Goal: Find contact information: Find contact information

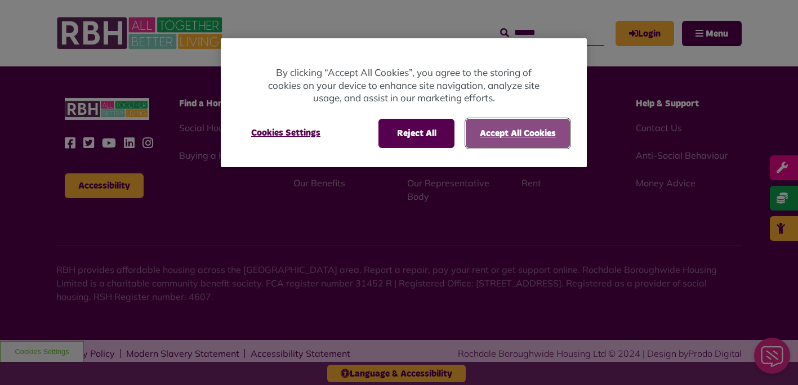
click at [537, 130] on button "Accept All Cookies" at bounding box center [518, 133] width 104 height 29
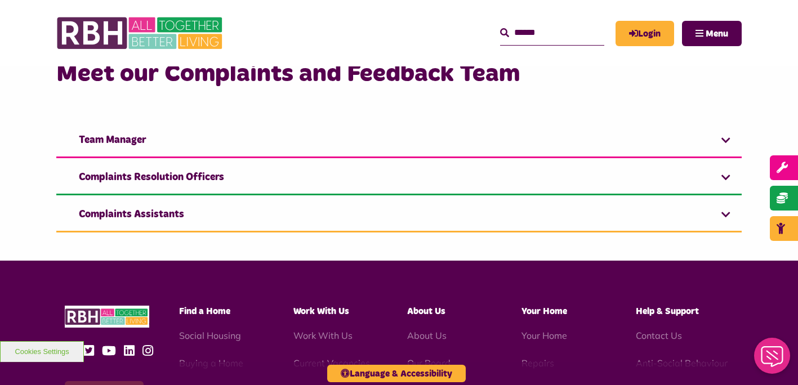
scroll to position [169, 0]
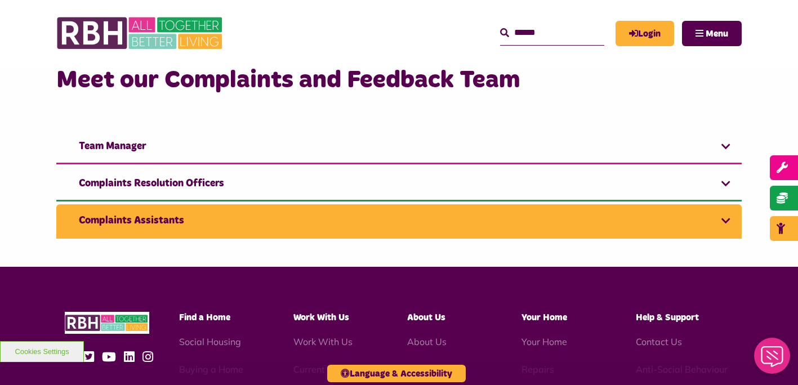
click at [145, 221] on link "Complaints Assistants" at bounding box center [399, 221] width 686 height 34
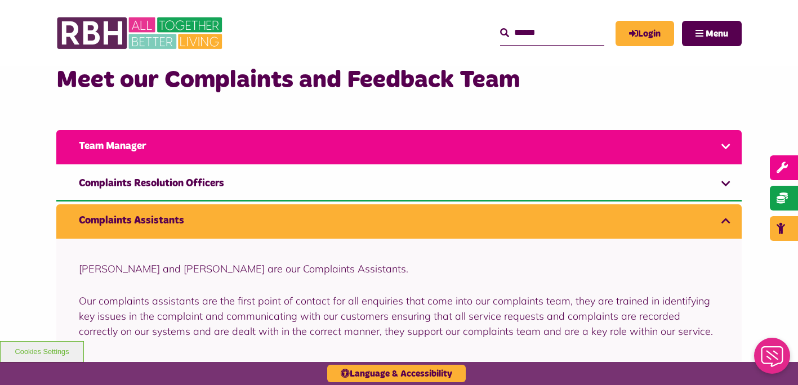
click at [127, 144] on link "Team Manager" at bounding box center [399, 147] width 686 height 34
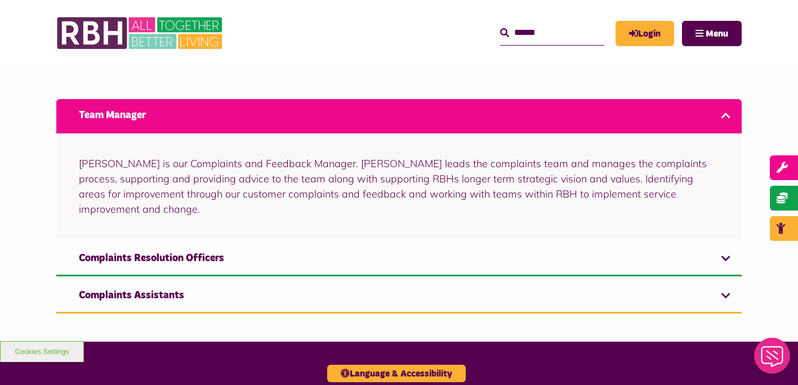
scroll to position [186, 0]
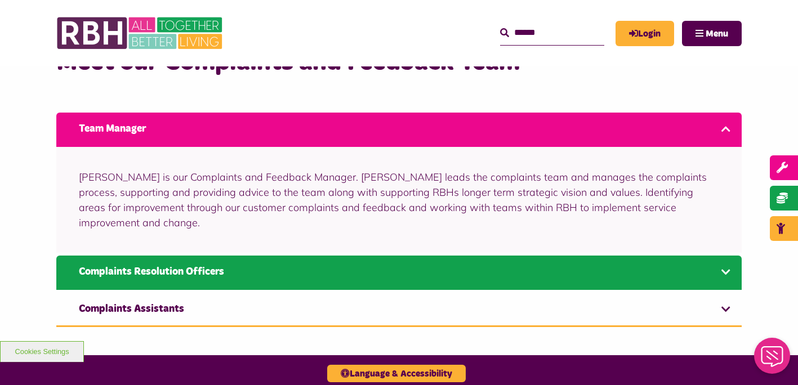
click at [170, 256] on link "Complaints Resolution Officers" at bounding box center [399, 273] width 686 height 34
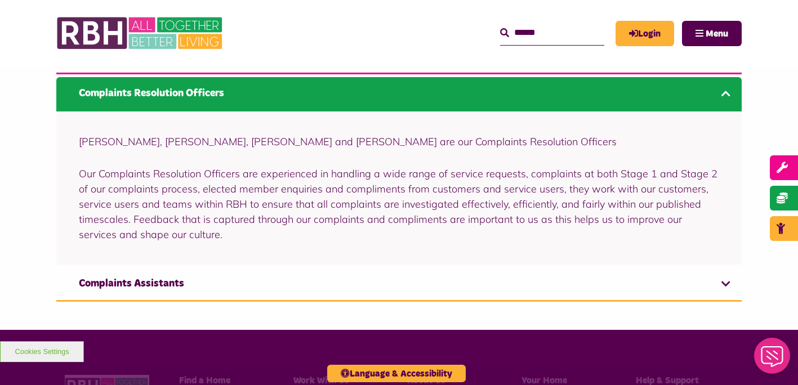
scroll to position [336, 0]
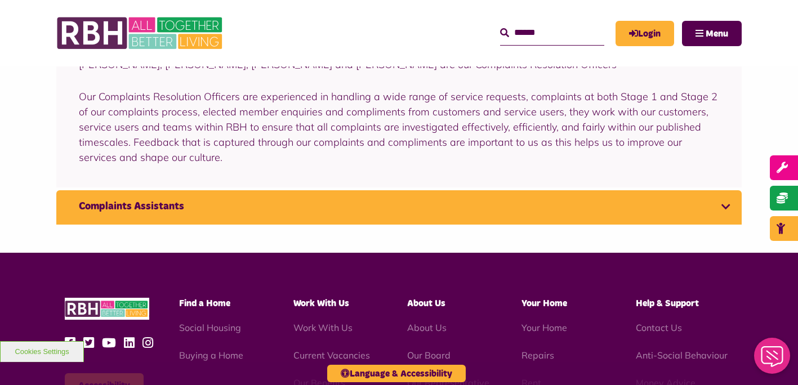
click at [113, 205] on link "Complaints Assistants" at bounding box center [399, 207] width 686 height 34
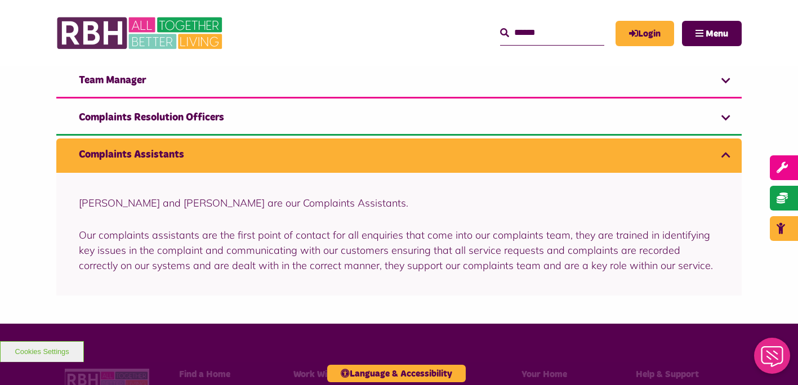
scroll to position [204, 0]
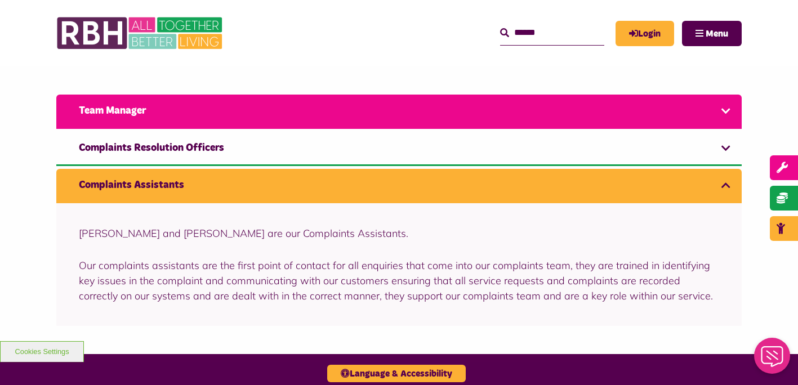
drag, startPoint x: 151, startPoint y: 144, endPoint x: 166, endPoint y: 100, distance: 46.3
click at [151, 144] on link "Complaints Resolution Officers" at bounding box center [399, 149] width 686 height 34
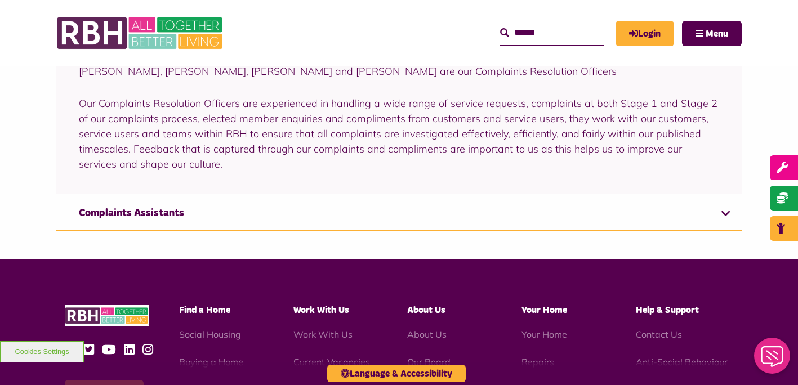
scroll to position [280, 0]
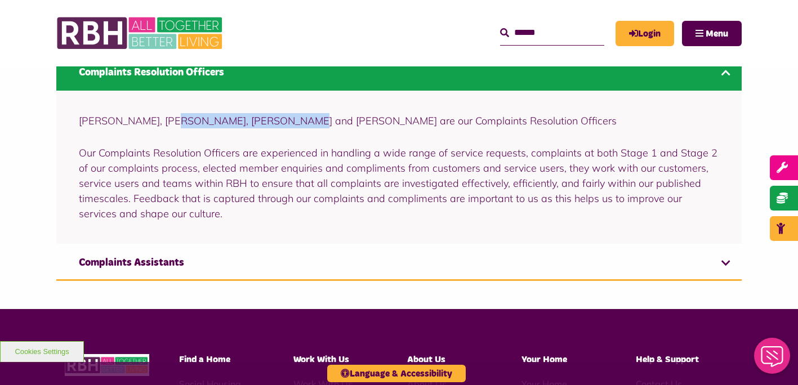
drag, startPoint x: 273, startPoint y: 119, endPoint x: 156, endPoint y: 116, distance: 116.6
click at [156, 116] on p "[PERSON_NAME], [PERSON_NAME], [PERSON_NAME] and [PERSON_NAME] are our Complaint…" at bounding box center [399, 120] width 640 height 15
copy p "Darrione-[PERSON_NAME]"
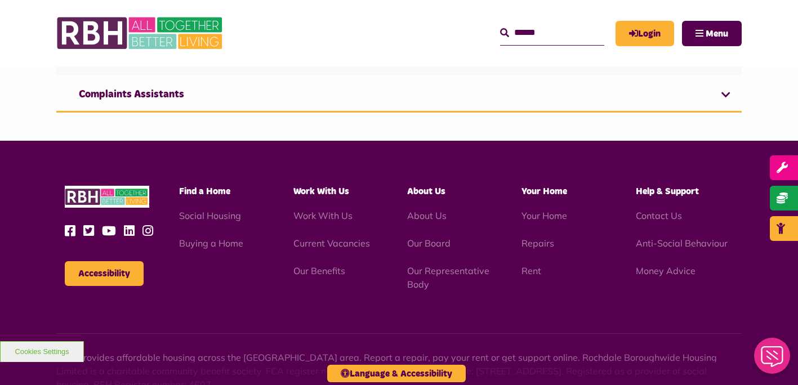
scroll to position [449, 0]
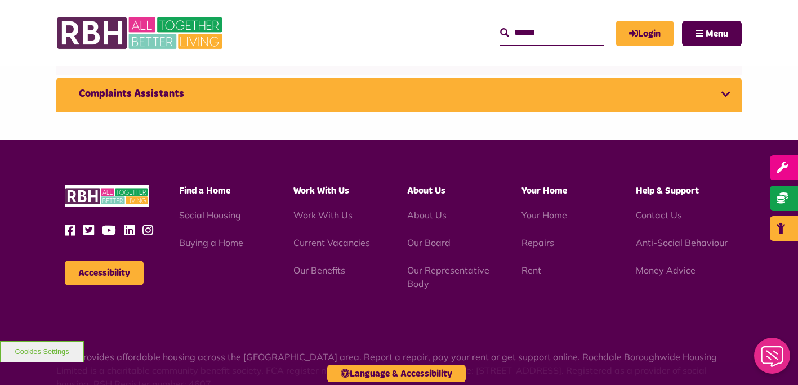
click at [726, 90] on link "Complaints Assistants" at bounding box center [399, 95] width 686 height 34
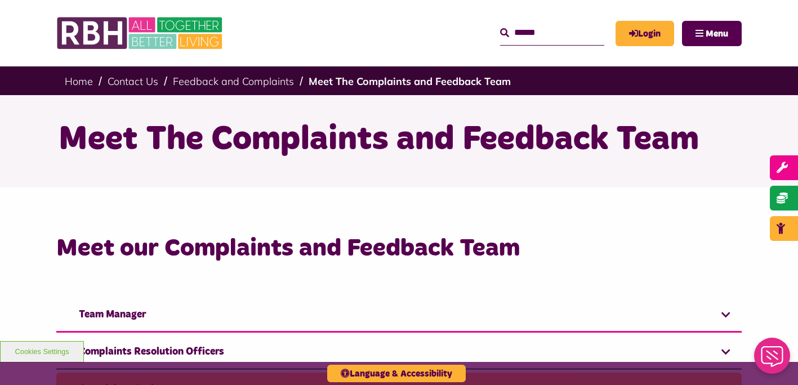
scroll to position [0, 0]
